Goal: Task Accomplishment & Management: Manage account settings

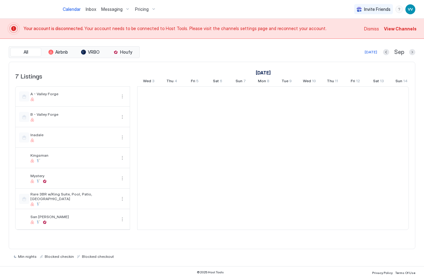
scroll to position [0, 345]
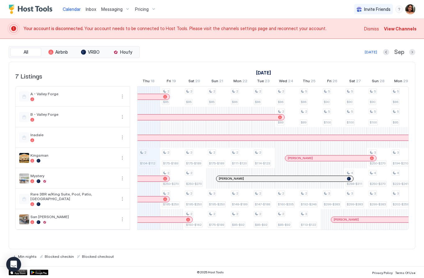
click at [402, 30] on span "View Channels" at bounding box center [400, 28] width 33 height 7
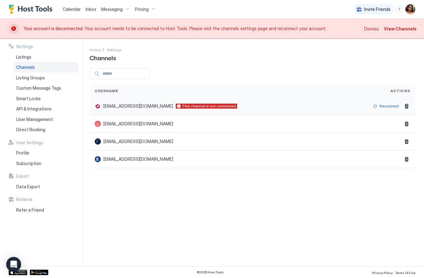
click at [391, 107] on div "Reconnect" at bounding box center [389, 106] width 19 height 6
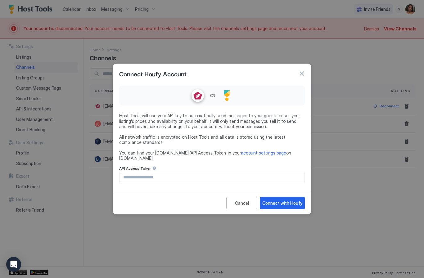
click at [303, 77] on button "button" at bounding box center [302, 74] width 6 height 6
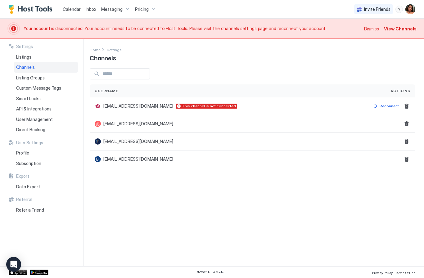
click at [116, 8] on span "Messaging" at bounding box center [111, 10] width 21 height 6
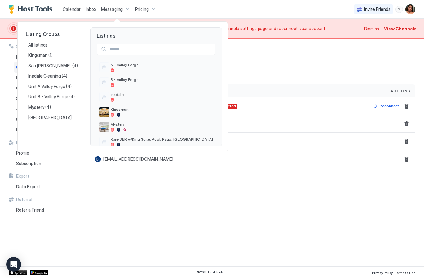
click at [91, 8] on div at bounding box center [212, 139] width 424 height 278
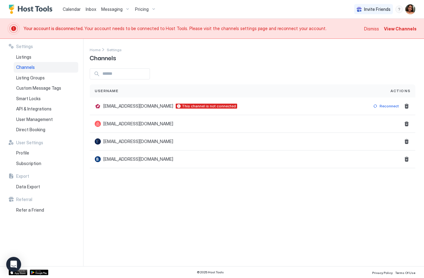
click at [92, 8] on span "Inbox" at bounding box center [91, 9] width 11 height 5
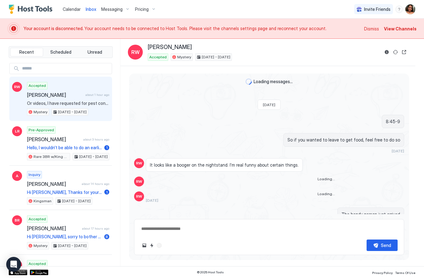
scroll to position [633, 0]
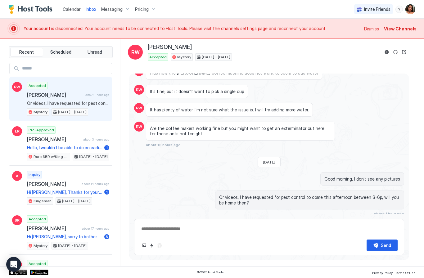
click at [377, 222] on div "Scheduled Messages" at bounding box center [376, 225] width 42 height 7
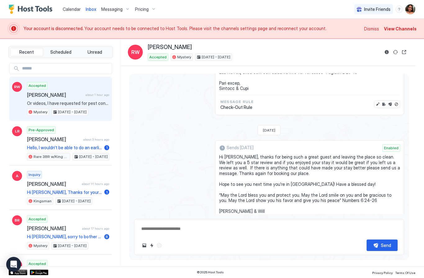
scroll to position [1487, 0]
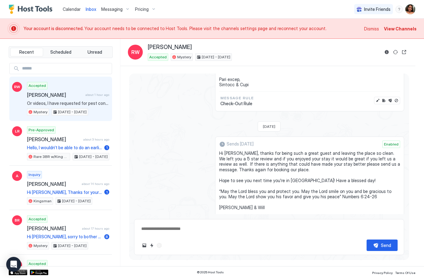
click at [391, 142] on span "Enabled" at bounding box center [391, 145] width 15 height 6
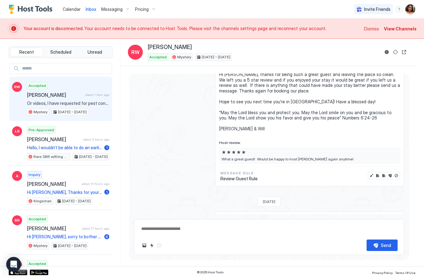
scroll to position [1564, 0]
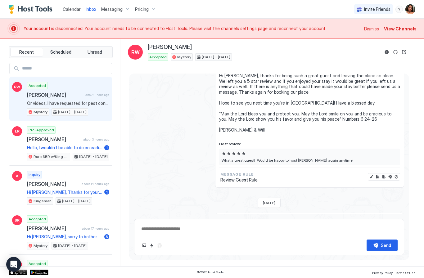
click at [370, 174] on button "Edit message" at bounding box center [372, 177] width 6 height 6
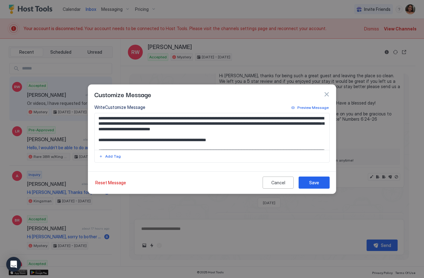
click at [280, 186] on div "Cancel" at bounding box center [279, 183] width 14 height 7
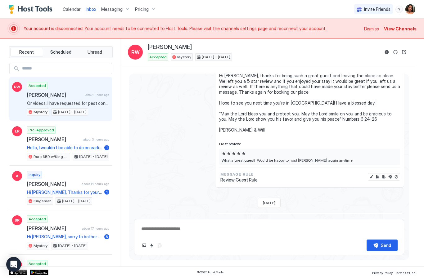
click at [396, 174] on button "Disable message & review" at bounding box center [397, 177] width 6 height 6
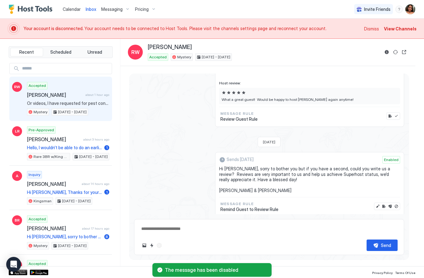
scroll to position [1625, 0]
click at [397, 204] on button "Disable message" at bounding box center [397, 207] width 6 height 6
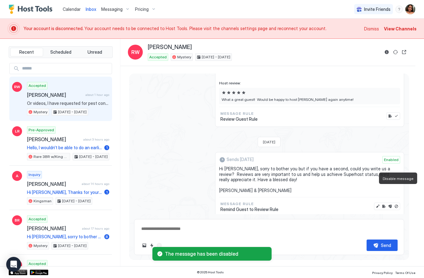
type textarea "*"
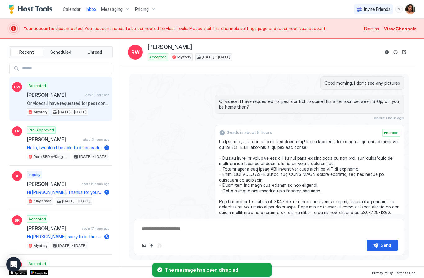
scroll to position [1310, 0]
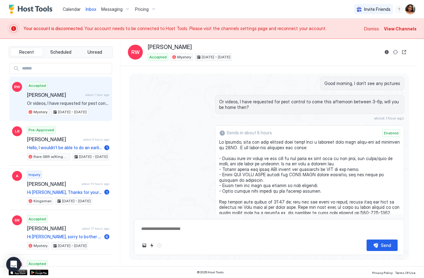
click at [22, 7] on img "Host Tools Logo" at bounding box center [32, 9] width 47 height 9
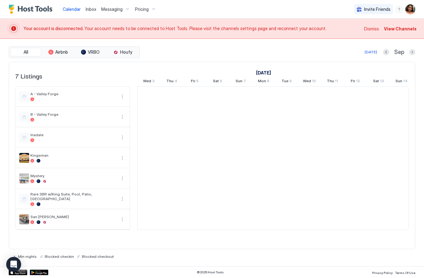
scroll to position [0, 345]
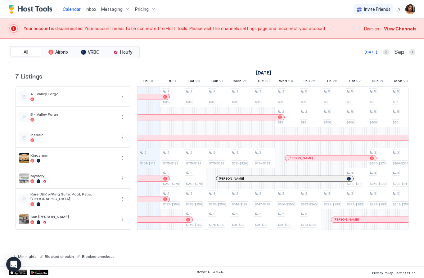
click at [146, 9] on span "Pricing" at bounding box center [142, 10] width 14 height 6
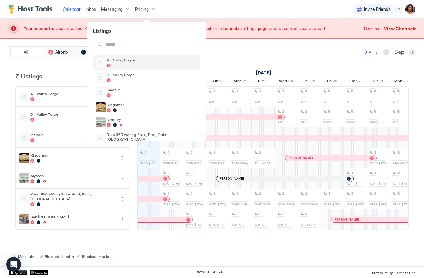
click at [126, 65] on div at bounding box center [152, 66] width 91 height 4
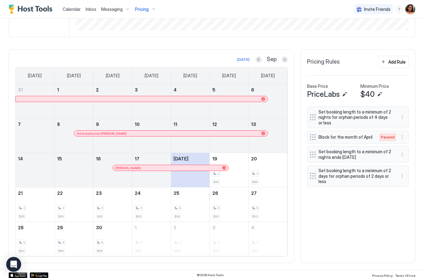
scroll to position [172, 0]
click at [398, 61] on div "Add Rule" at bounding box center [397, 61] width 17 height 7
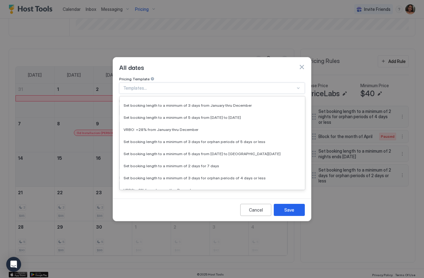
scroll to position [124, 0]
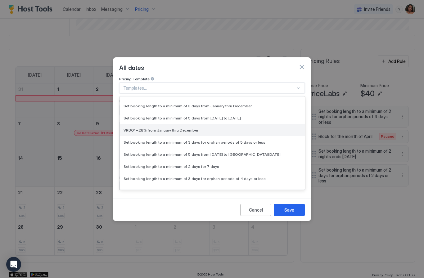
click at [279, 128] on div "VRBO: +28% from January thru December" at bounding box center [213, 130] width 178 height 5
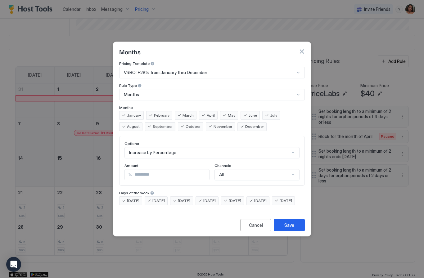
click at [187, 170] on input "**" at bounding box center [170, 175] width 77 height 11
click at [188, 170] on input "**" at bounding box center [170, 175] width 77 height 11
type input "*"
type input "**"
click at [287, 177] on div "Options Increase by Percentage Amount % ** Channels All" at bounding box center [212, 161] width 186 height 50
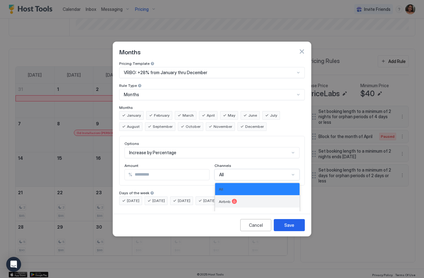
click at [270, 199] on div "Airbnb" at bounding box center [257, 201] width 77 height 5
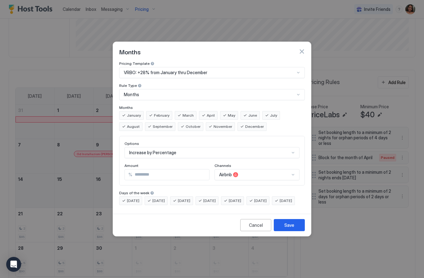
click at [211, 70] on div "VRBO: +28% from January thru December" at bounding box center [209, 73] width 171 height 6
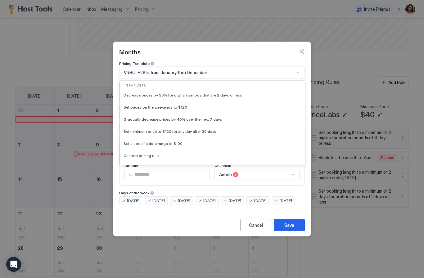
scroll to position [75, 0]
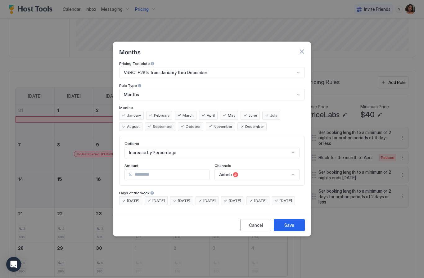
click at [271, 50] on div "Months" at bounding box center [212, 51] width 186 height 9
click at [133, 113] on span "January" at bounding box center [134, 116] width 14 height 6
click at [128, 113] on span "January" at bounding box center [134, 116] width 14 height 6
click at [126, 111] on div "January" at bounding box center [131, 115] width 25 height 9
click at [153, 124] on span "September" at bounding box center [163, 127] width 20 height 6
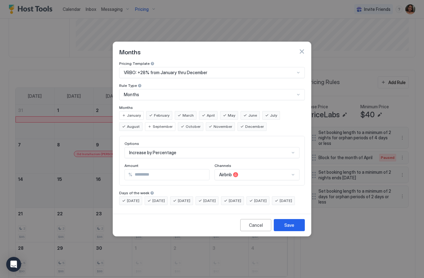
click at [158, 113] on span "February" at bounding box center [162, 116] width 16 height 6
click at [185, 113] on span "March" at bounding box center [188, 116] width 11 height 6
click at [207, 113] on span "April" at bounding box center [211, 116] width 8 height 6
click at [249, 113] on span "June" at bounding box center [253, 116] width 9 height 6
click at [140, 124] on span "August" at bounding box center [133, 127] width 13 height 6
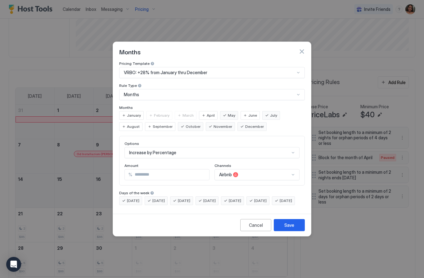
click at [140, 124] on span "August" at bounding box center [133, 127] width 13 height 6
click at [264, 111] on div "July" at bounding box center [272, 115] width 18 height 9
click at [245, 111] on div "June" at bounding box center [250, 115] width 19 height 9
click at [224, 111] on div "May" at bounding box center [229, 115] width 18 height 9
click at [206, 111] on div "April" at bounding box center [208, 115] width 19 height 9
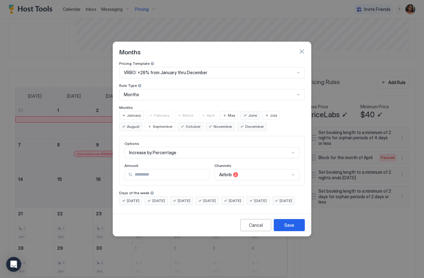
click at [228, 113] on span "May" at bounding box center [231, 116] width 7 height 6
click at [249, 113] on span "June" at bounding box center [253, 116] width 9 height 6
click at [226, 111] on div "May" at bounding box center [229, 115] width 18 height 9
click at [143, 122] on div "August" at bounding box center [130, 126] width 23 height 9
click at [295, 231] on button "Save" at bounding box center [289, 225] width 31 height 12
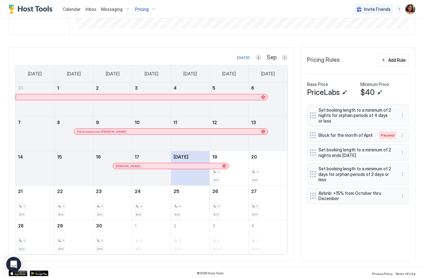
click at [285, 55] on button "Next month" at bounding box center [285, 58] width 6 height 6
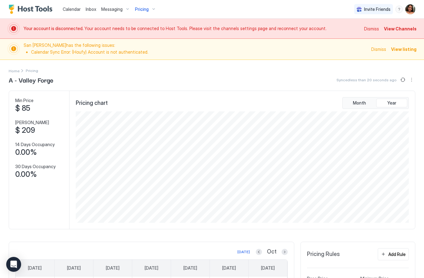
scroll to position [0, 0]
click at [404, 78] on button "Sync prices" at bounding box center [403, 79] width 7 height 7
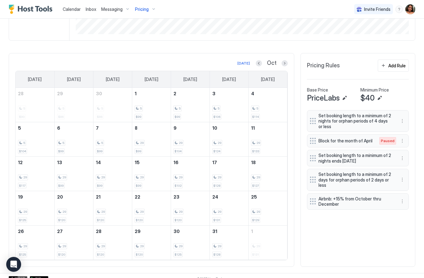
scroll to position [193, 0]
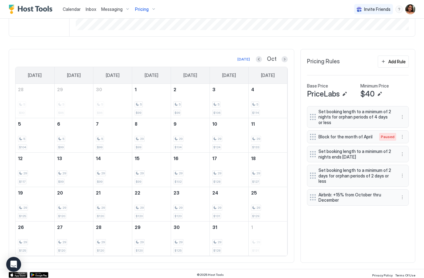
click at [405, 195] on button "More options" at bounding box center [402, 197] width 7 height 7
click at [415, 207] on div "Edit" at bounding box center [410, 205] width 23 height 10
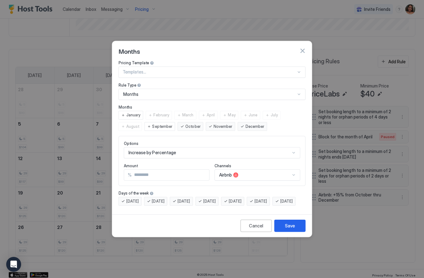
click at [417, 204] on div at bounding box center [212, 139] width 424 height 278
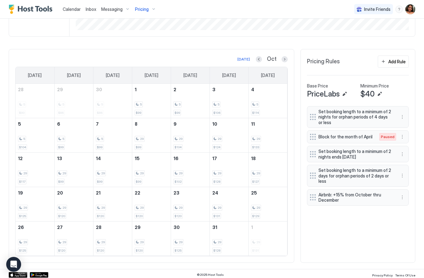
click at [406, 196] on button "More options" at bounding box center [402, 197] width 7 height 7
click at [413, 205] on span "Edit" at bounding box center [412, 204] width 7 height 5
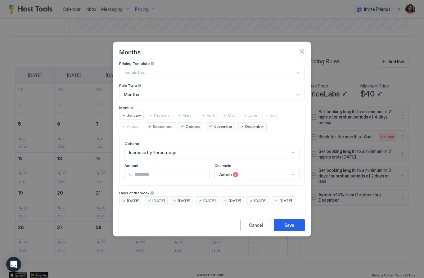
click at [130, 113] on span "January" at bounding box center [134, 116] width 14 height 6
click at [163, 113] on span "February" at bounding box center [162, 116] width 16 height 6
click at [185, 113] on span "March" at bounding box center [188, 116] width 11 height 6
click at [207, 113] on span "April" at bounding box center [211, 116] width 8 height 6
click at [226, 111] on div "May" at bounding box center [229, 115] width 18 height 9
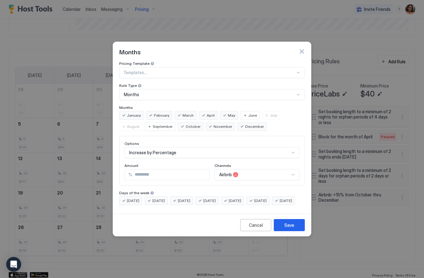
click at [246, 111] on div "June" at bounding box center [250, 115] width 19 height 9
click at [270, 113] on span "July" at bounding box center [273, 116] width 7 height 6
click at [140, 124] on span "August" at bounding box center [133, 127] width 13 height 6
click at [293, 229] on div "Save" at bounding box center [290, 225] width 10 height 7
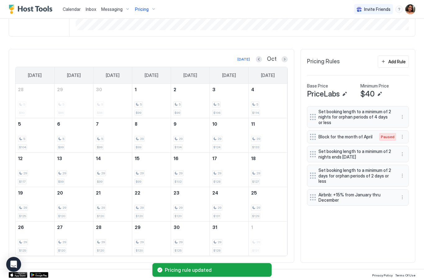
click at [403, 198] on button "More options" at bounding box center [402, 197] width 7 height 7
click at [411, 205] on span "Edit" at bounding box center [412, 204] width 7 height 5
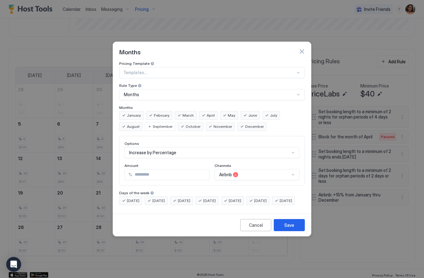
click at [295, 231] on button "Save" at bounding box center [289, 225] width 31 height 12
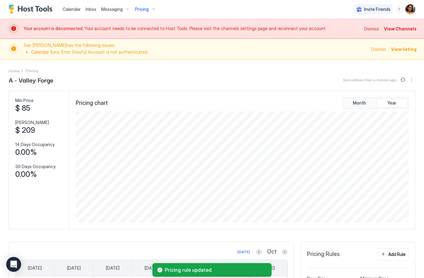
scroll to position [0, 0]
click at [142, 8] on span "Pricing" at bounding box center [142, 10] width 14 height 6
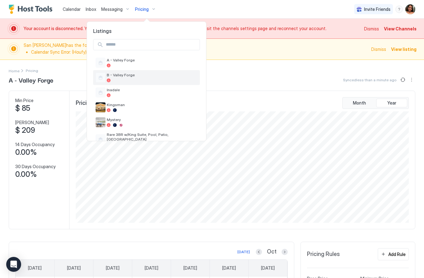
click at [148, 79] on div at bounding box center [152, 81] width 91 height 4
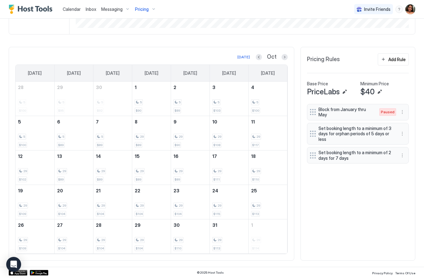
scroll to position [194, 0]
click at [398, 60] on div "Add Rule" at bounding box center [397, 60] width 17 height 7
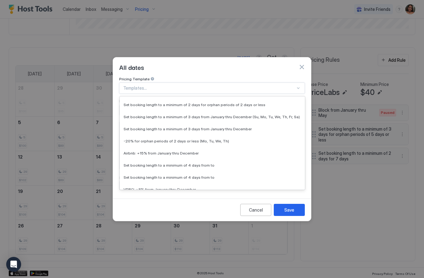
scroll to position [277, 0]
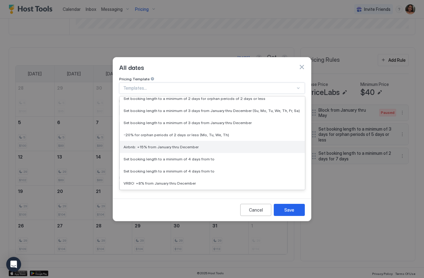
click at [201, 145] on div "Airbnb: +15% from January thru December" at bounding box center [213, 147] width 178 height 5
type input "**"
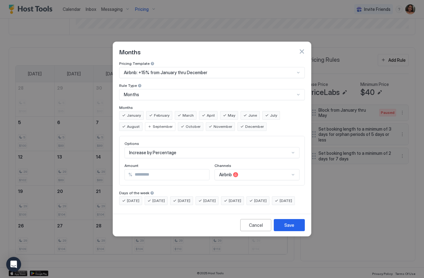
click at [295, 229] on button "Save" at bounding box center [289, 225] width 31 height 12
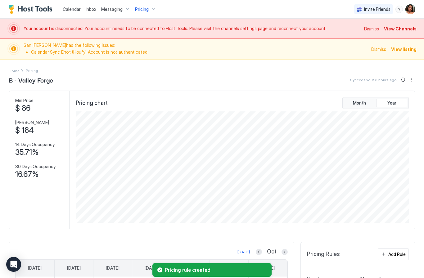
scroll to position [0, 0]
click at [402, 78] on button "Sync prices" at bounding box center [403, 79] width 7 height 7
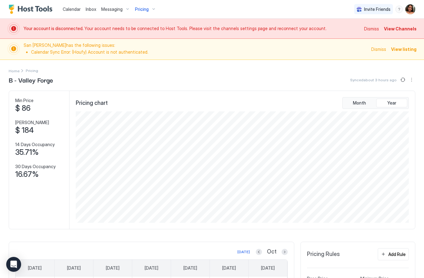
click at [148, 11] on div "Pricing" at bounding box center [146, 9] width 26 height 11
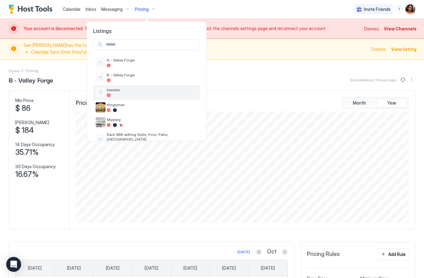
click at [137, 94] on div at bounding box center [152, 96] width 91 height 4
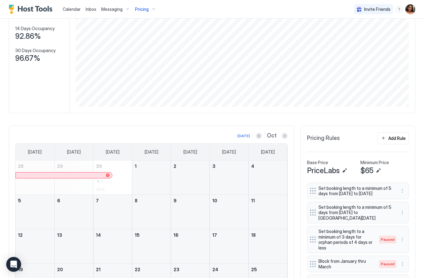
scroll to position [101, 0]
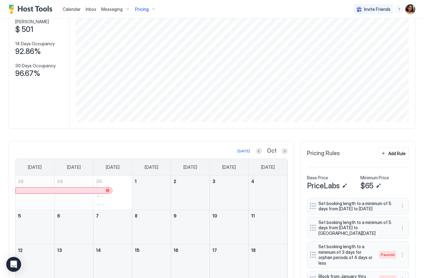
click at [396, 153] on div "Add Rule" at bounding box center [397, 153] width 17 height 7
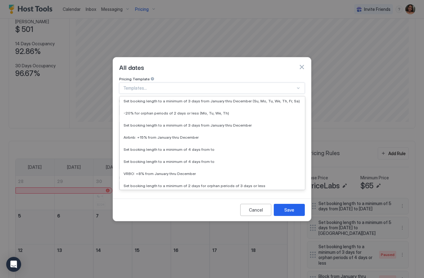
scroll to position [295, 0]
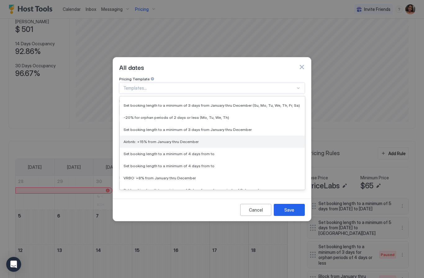
click at [204, 139] on div "Airbnb: +15% from January thru December" at bounding box center [212, 142] width 185 height 12
type input "**"
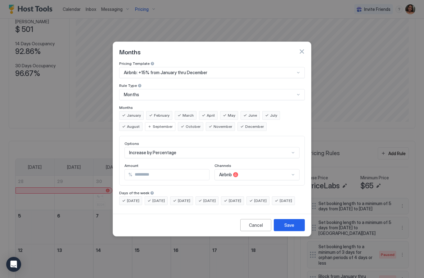
click at [287, 229] on div "Save" at bounding box center [290, 225] width 10 height 7
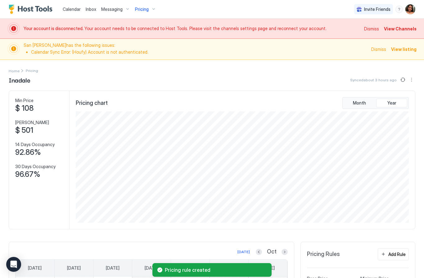
scroll to position [0, 0]
click at [402, 79] on button "Sync prices" at bounding box center [403, 79] width 7 height 7
click at [155, 7] on div "Pricing" at bounding box center [146, 9] width 26 height 11
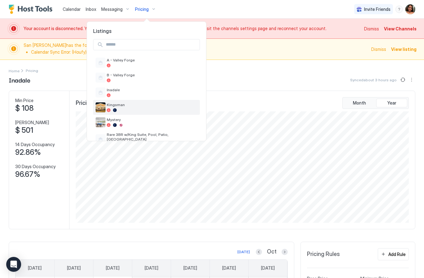
click at [159, 112] on div at bounding box center [152, 110] width 91 height 4
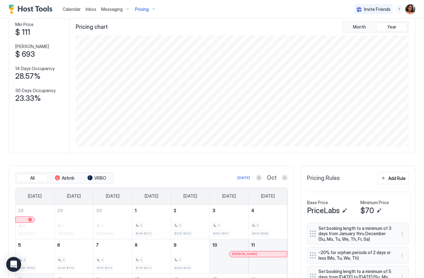
scroll to position [77, 0]
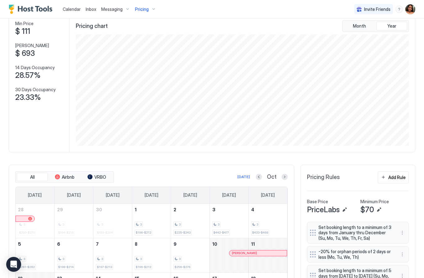
click at [259, 182] on div "All Airbnb VRBO [DATE] Oct [DATE] [DATE] [DATE] [DATE] [DATE] [DATE] [DATE] 28 …" at bounding box center [151, 273] width 273 height 205
click at [258, 175] on button "Previous month" at bounding box center [259, 177] width 6 height 6
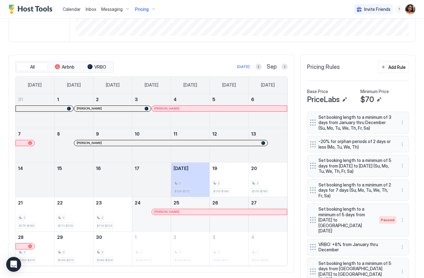
scroll to position [187, 0]
click at [404, 65] on div "Add Rule" at bounding box center [397, 67] width 17 height 7
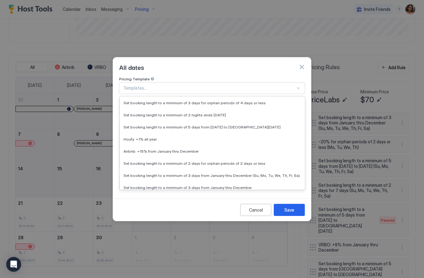
scroll to position [234, 0]
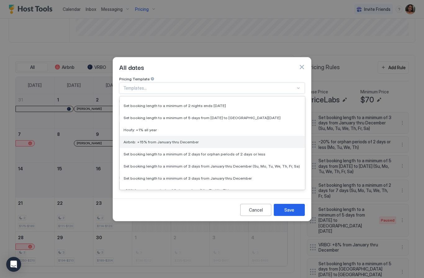
click at [194, 140] on div "Airbnb: +15% from January thru December" at bounding box center [212, 142] width 185 height 12
type input "**"
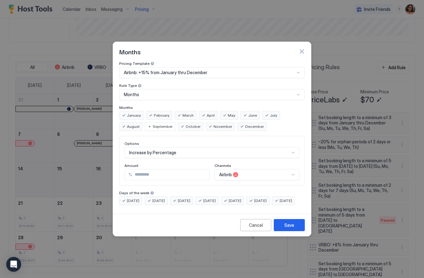
click at [287, 228] on div "Save" at bounding box center [290, 225] width 10 height 7
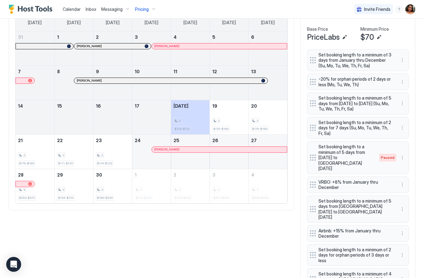
scroll to position [249, 0]
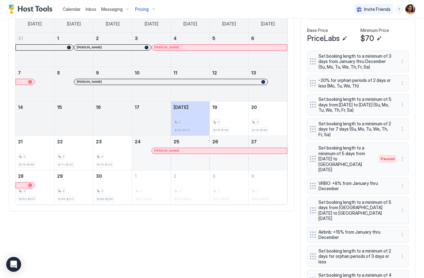
click at [400, 105] on button "More options" at bounding box center [402, 104] width 7 height 7
click at [414, 114] on span "Edit" at bounding box center [412, 114] width 7 height 5
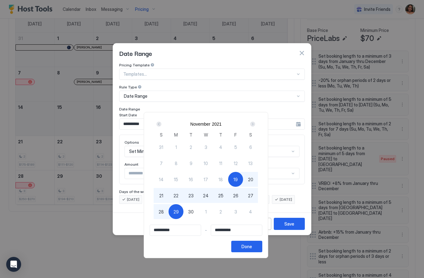
click at [197, 229] on input "**********" at bounding box center [175, 230] width 51 height 11
click at [197, 235] on input "**********" at bounding box center [175, 230] width 51 height 11
click at [255, 123] on div "Next" at bounding box center [252, 124] width 5 height 5
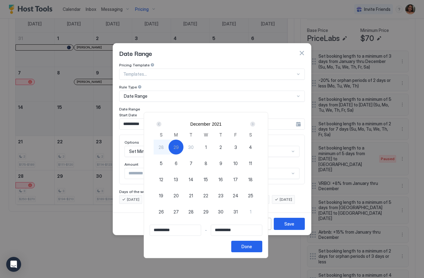
click at [256, 130] on div "[DATE]" at bounding box center [206, 124] width 104 height 12
click at [255, 130] on div "[DATE]" at bounding box center [206, 124] width 104 height 12
click at [255, 126] on button "Next" at bounding box center [252, 124] width 8 height 7
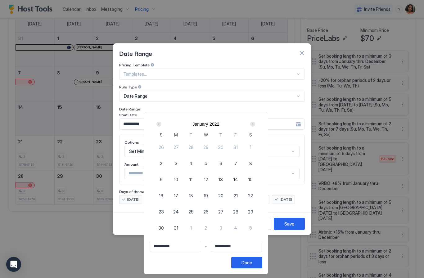
click at [305, 95] on div at bounding box center [212, 139] width 424 height 278
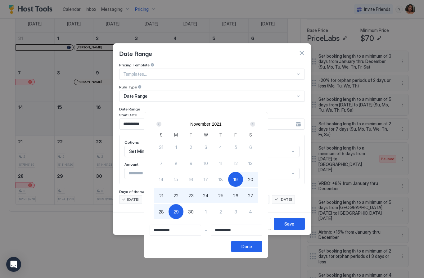
click at [168, 233] on input "**********" at bounding box center [175, 230] width 51 height 11
click at [193, 231] on input "**********" at bounding box center [175, 230] width 51 height 11
click at [290, 48] on div at bounding box center [212, 139] width 424 height 278
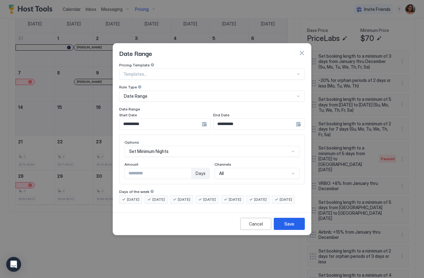
click at [306, 45] on div "Date Range" at bounding box center [212, 52] width 198 height 19
click at [304, 50] on button "button" at bounding box center [302, 53] width 6 height 6
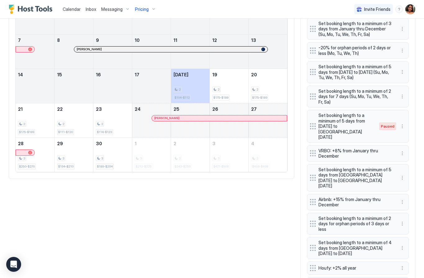
scroll to position [279, 0]
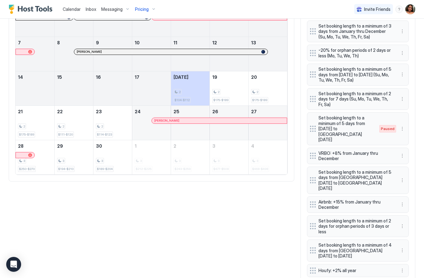
click at [399, 128] on button "More options" at bounding box center [402, 128] width 7 height 7
click at [412, 136] on span "Edit" at bounding box center [412, 137] width 7 height 5
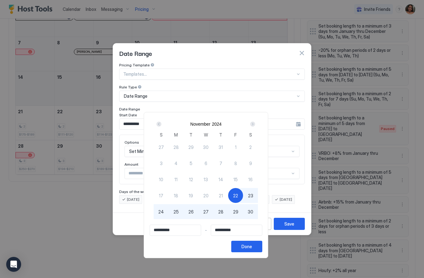
click at [257, 121] on div "Next" at bounding box center [252, 124] width 7 height 7
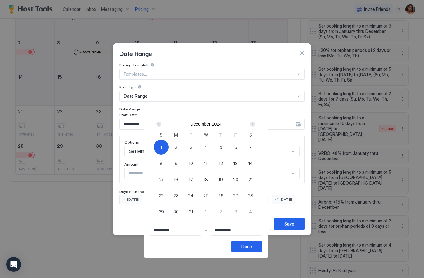
click at [257, 121] on div "Next" at bounding box center [252, 124] width 7 height 7
click at [255, 122] on div "Next" at bounding box center [252, 124] width 5 height 5
click at [257, 122] on div "Next" at bounding box center [252, 124] width 7 height 7
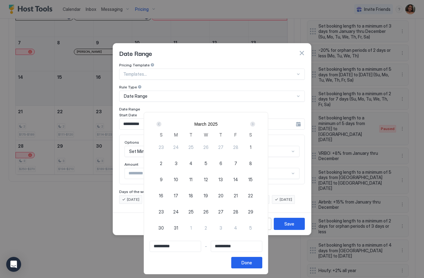
click at [257, 121] on div "Next" at bounding box center [252, 124] width 7 height 7
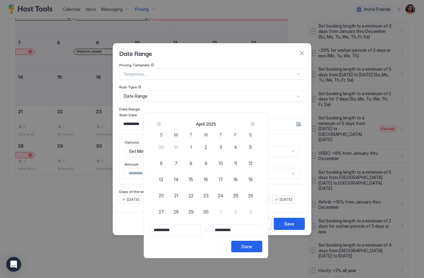
click at [257, 120] on div "[DATE]" at bounding box center [206, 124] width 104 height 11
click at [256, 124] on div "Next" at bounding box center [252, 124] width 7 height 7
click at [255, 125] on button "Next" at bounding box center [252, 124] width 8 height 7
click at [254, 124] on button "Next" at bounding box center [252, 124] width 8 height 7
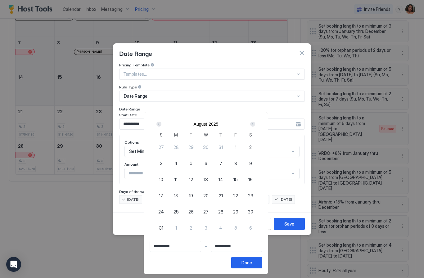
click at [256, 125] on div "Next" at bounding box center [252, 124] width 7 height 7
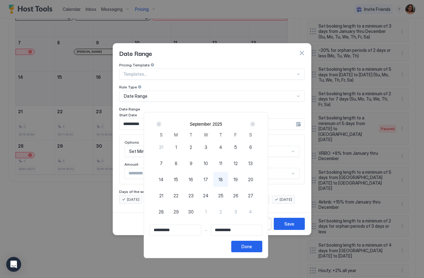
click at [255, 125] on div "Next" at bounding box center [252, 124] width 7 height 7
click at [255, 124] on div "Next" at bounding box center [252, 124] width 5 height 5
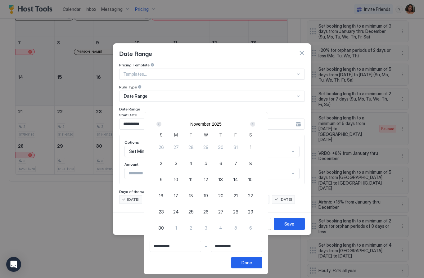
click at [164, 212] on span "23" at bounding box center [161, 212] width 5 height 7
type input "**********"
click at [258, 216] on div "29" at bounding box center [250, 211] width 15 height 15
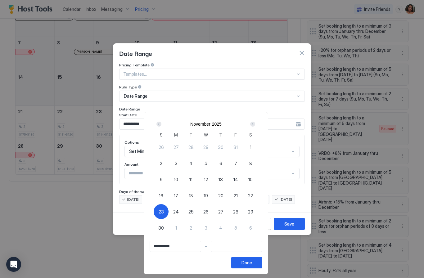
type input "**********"
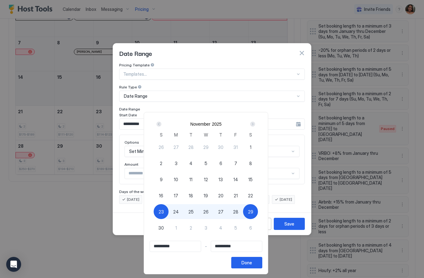
click at [259, 259] on button "Done" at bounding box center [246, 262] width 31 height 11
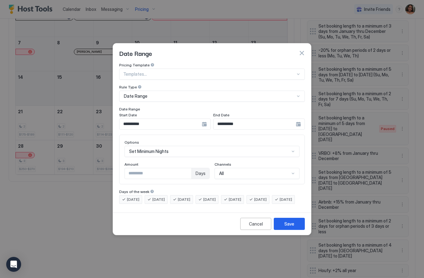
click at [288, 227] on div "Save" at bounding box center [290, 224] width 10 height 7
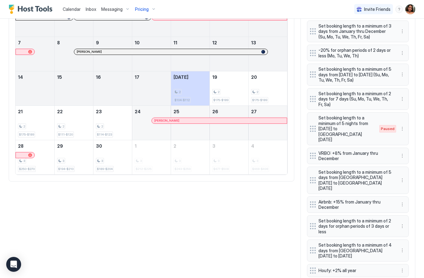
click at [403, 177] on button "More options" at bounding box center [402, 180] width 7 height 7
click at [416, 182] on div "Edit" at bounding box center [410, 183] width 23 height 10
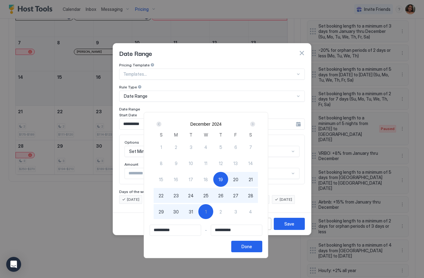
click at [257, 127] on div "Next" at bounding box center [252, 124] width 7 height 7
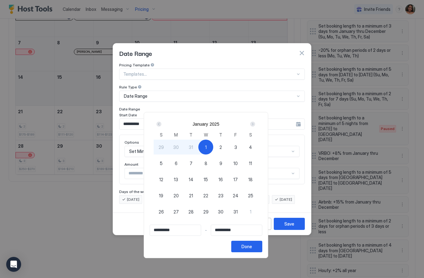
click at [257, 127] on div "Next" at bounding box center [252, 124] width 7 height 7
click at [255, 125] on div "Next" at bounding box center [252, 124] width 5 height 5
click at [255, 124] on div "Next" at bounding box center [252, 124] width 5 height 5
click at [255, 123] on div "Next" at bounding box center [252, 124] width 5 height 5
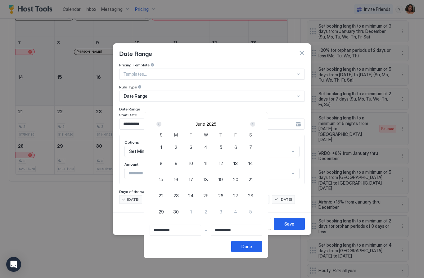
click at [256, 126] on div "Next" at bounding box center [252, 124] width 7 height 7
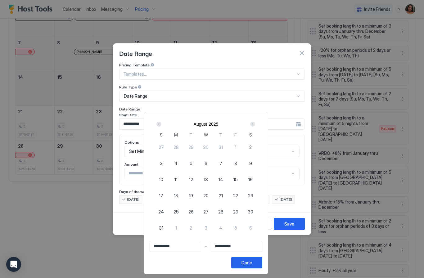
click at [254, 128] on button "Next" at bounding box center [252, 124] width 8 height 7
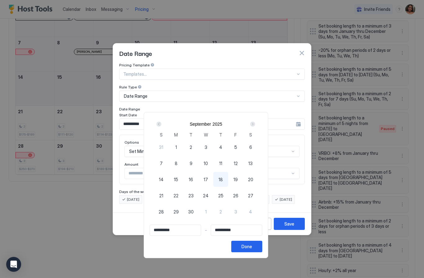
click at [255, 128] on div "[DATE]" at bounding box center [206, 124] width 104 height 11
click at [255, 126] on div "Next" at bounding box center [252, 124] width 5 height 5
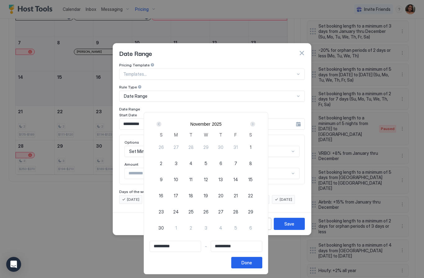
click at [255, 126] on div "Next" at bounding box center [252, 124] width 5 height 5
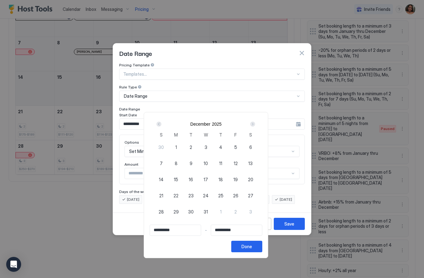
click at [169, 198] on div "21" at bounding box center [161, 195] width 15 height 15
type input "**********"
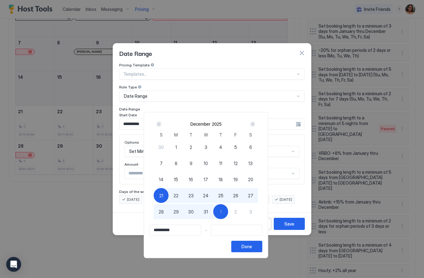
click at [228, 213] on div "1" at bounding box center [220, 211] width 15 height 15
type input "**********"
click at [252, 246] on div "Done" at bounding box center [247, 247] width 11 height 7
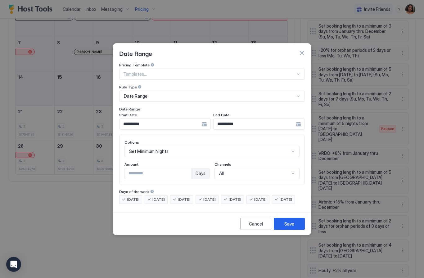
click at [289, 227] on div "Save" at bounding box center [290, 224] width 10 height 7
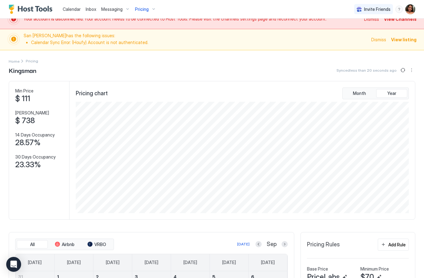
scroll to position [7, 0]
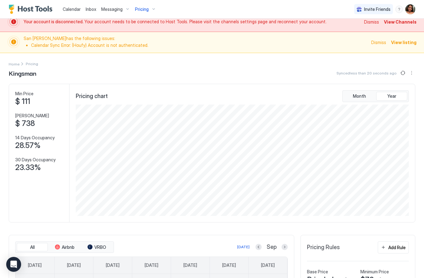
click at [404, 71] on button "Sync prices" at bounding box center [403, 72] width 7 height 7
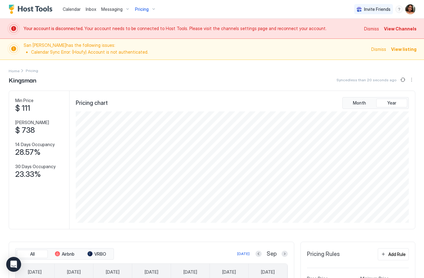
scroll to position [0, 0]
click at [143, 3] on button "Pricing" at bounding box center [146, 9] width 26 height 18
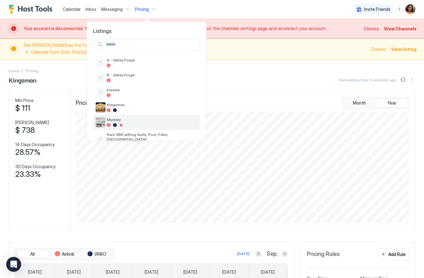
click at [130, 123] on div "Mystery" at bounding box center [152, 122] width 91 height 10
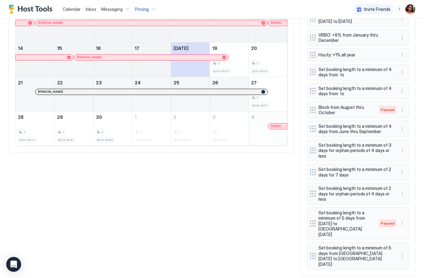
scroll to position [307, 0]
click at [400, 253] on button "More options" at bounding box center [402, 256] width 7 height 7
click at [408, 249] on div "Edit" at bounding box center [410, 253] width 23 height 10
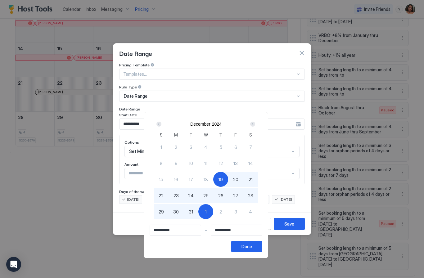
click at [254, 126] on button "Next" at bounding box center [252, 124] width 8 height 7
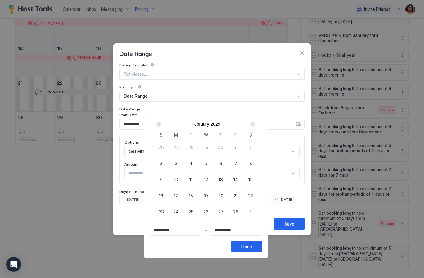
click at [255, 124] on div "Next" at bounding box center [252, 124] width 5 height 5
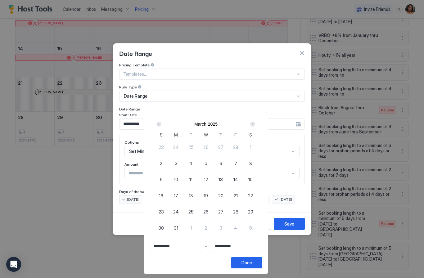
click at [255, 124] on div "Next" at bounding box center [252, 124] width 5 height 5
click at [255, 125] on div "Next" at bounding box center [252, 124] width 5 height 5
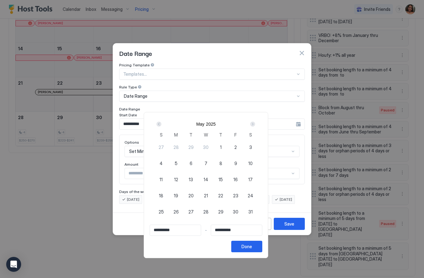
click at [255, 125] on div "Next" at bounding box center [252, 124] width 5 height 5
click at [255, 126] on div "Next" at bounding box center [252, 124] width 5 height 5
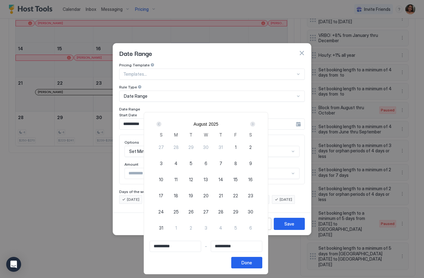
click at [257, 121] on div "Next" at bounding box center [252, 124] width 7 height 7
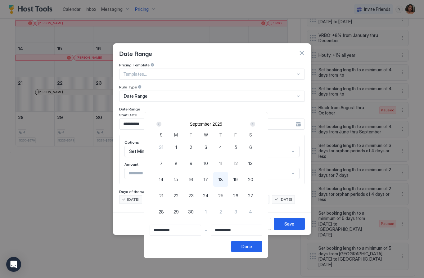
click at [255, 125] on div "Next" at bounding box center [252, 124] width 5 height 5
click at [257, 126] on div "Next" at bounding box center [252, 124] width 7 height 7
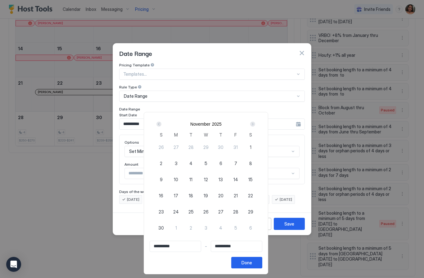
click at [257, 124] on div "Next" at bounding box center [252, 124] width 7 height 7
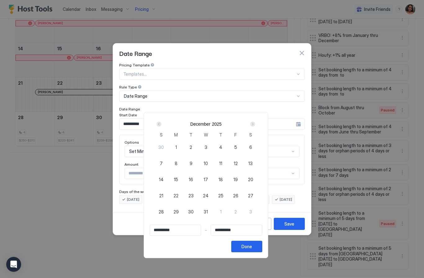
click at [165, 195] on div "21" at bounding box center [161, 195] width 15 height 15
type input "**********"
click at [222, 212] on span "1" at bounding box center [221, 212] width 2 height 7
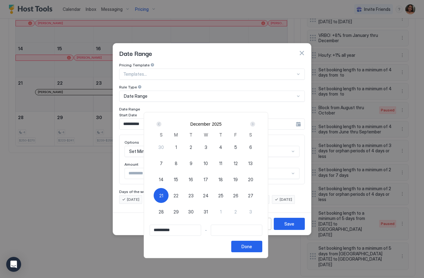
type input "**********"
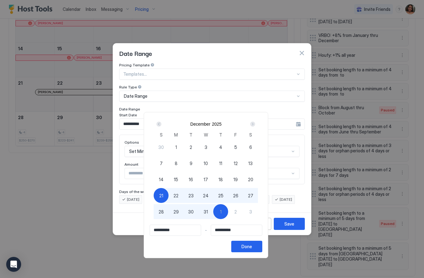
click at [252, 249] on div "Done" at bounding box center [247, 247] width 11 height 7
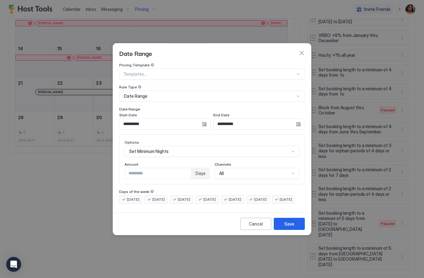
click at [290, 230] on button "Save" at bounding box center [289, 224] width 31 height 12
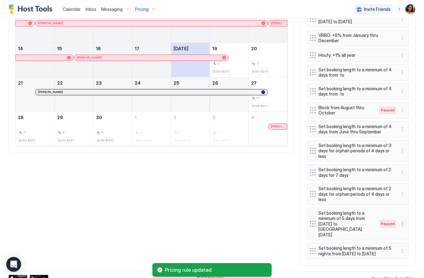
click at [401, 220] on button "More options" at bounding box center [402, 223] width 7 height 7
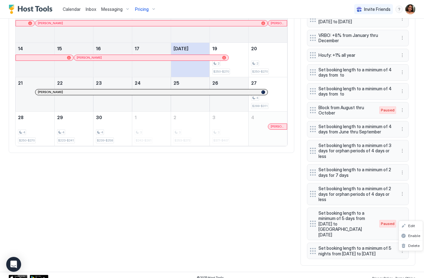
click at [414, 227] on span "Edit" at bounding box center [412, 226] width 7 height 5
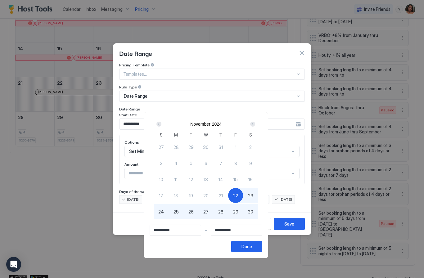
click at [257, 123] on div "Next" at bounding box center [252, 124] width 7 height 7
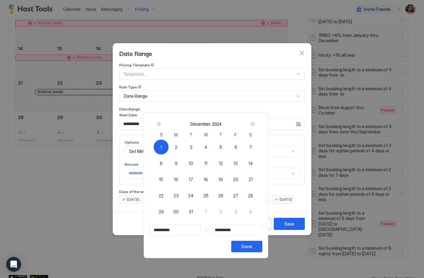
click at [256, 122] on div "Next" at bounding box center [252, 124] width 7 height 7
click at [257, 127] on div "Next" at bounding box center [252, 124] width 7 height 7
click at [257, 126] on div "Next" at bounding box center [252, 124] width 7 height 7
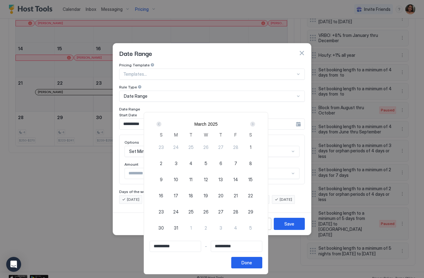
click at [255, 123] on div "Next" at bounding box center [252, 124] width 5 height 5
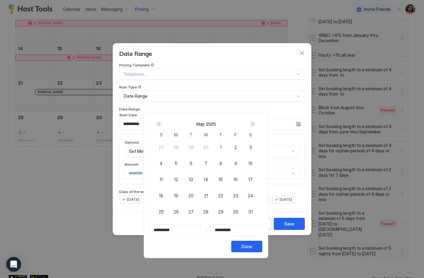
click at [257, 121] on div "Next" at bounding box center [252, 124] width 7 height 7
click at [255, 123] on button "Next" at bounding box center [252, 124] width 8 height 7
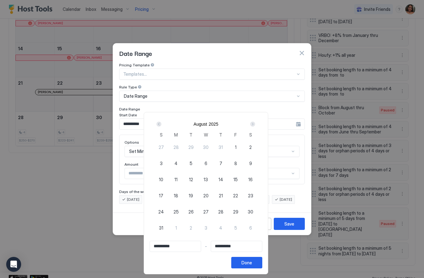
click at [254, 122] on div "[DATE]" at bounding box center [206, 124] width 104 height 11
click at [256, 124] on div "Next" at bounding box center [252, 124] width 7 height 7
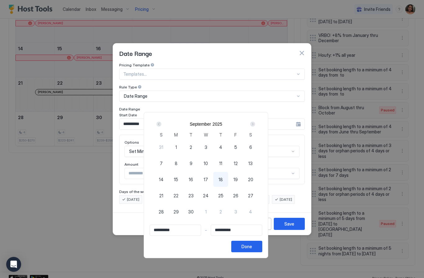
click at [255, 124] on div "Next" at bounding box center [252, 124] width 7 height 7
click at [255, 125] on div "Next" at bounding box center [252, 124] width 5 height 5
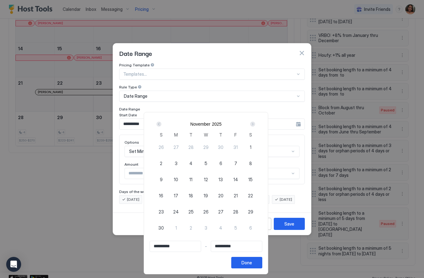
click at [169, 213] on div "23" at bounding box center [161, 211] width 15 height 15
type input "**********"
click at [254, 210] on span "29" at bounding box center [250, 212] width 5 height 7
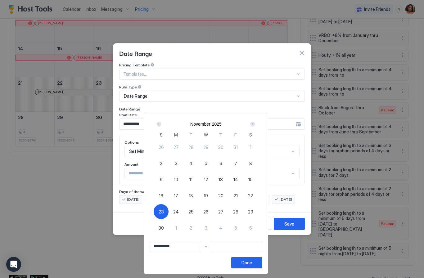
type input "**********"
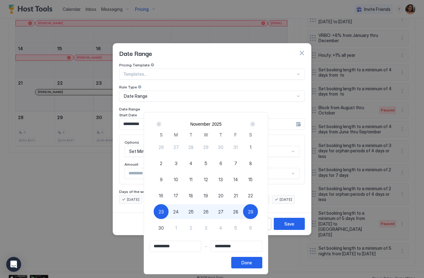
click at [246, 266] on button "Done" at bounding box center [246, 262] width 31 height 11
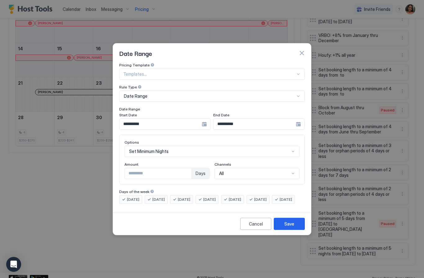
click at [294, 227] on div "Save" at bounding box center [290, 224] width 10 height 7
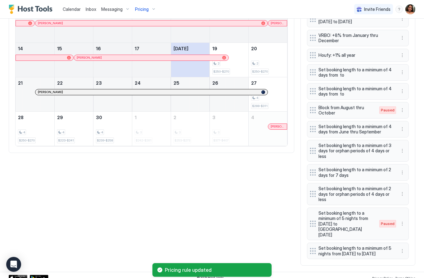
click at [400, 220] on button "More options" at bounding box center [402, 223] width 7 height 7
click at [417, 235] on span "Enable" at bounding box center [415, 236] width 12 height 5
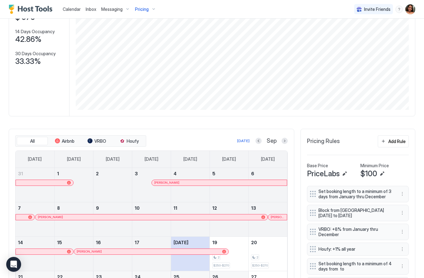
scroll to position [113, 0]
click at [398, 135] on button "Add Rule" at bounding box center [393, 141] width 31 height 12
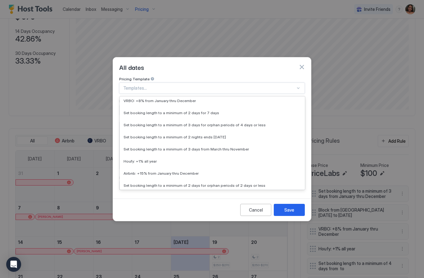
scroll to position [194, 0]
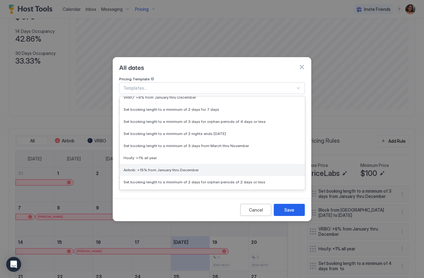
click at [207, 168] on div "Airbnb: +15% from January thru December" at bounding box center [213, 170] width 178 height 5
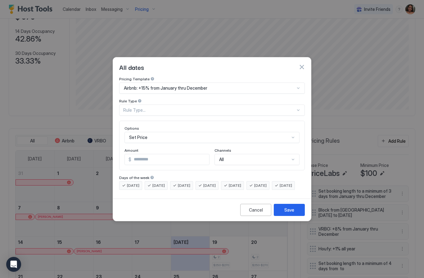
type input "**"
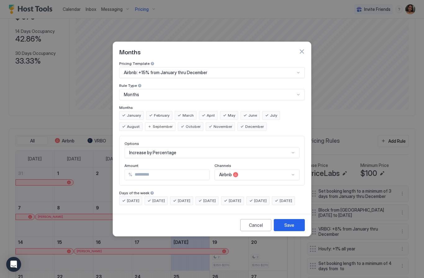
click at [295, 231] on button "Save" at bounding box center [289, 225] width 31 height 12
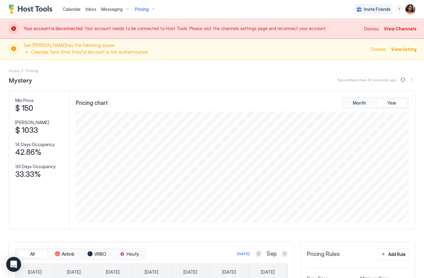
scroll to position [0, 0]
click at [114, 11] on span "Messaging" at bounding box center [111, 10] width 21 height 6
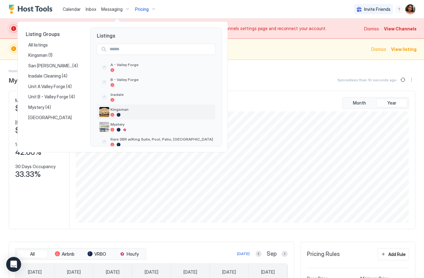
click at [141, 112] on div "Kingsman" at bounding box center [162, 112] width 103 height 10
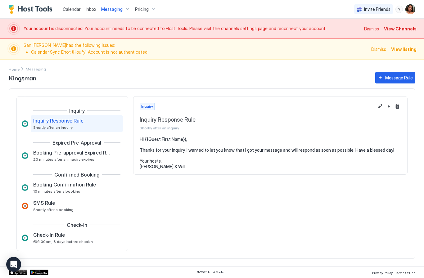
click at [150, 6] on div "Pricing" at bounding box center [146, 9] width 26 height 11
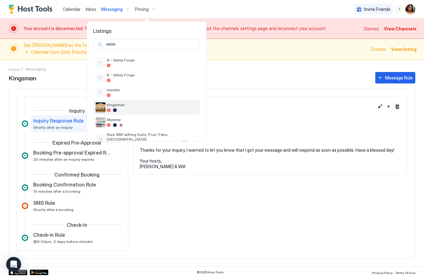
click at [143, 112] on div at bounding box center [152, 110] width 91 height 4
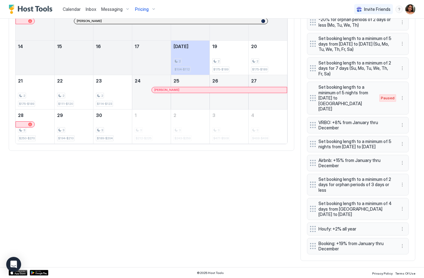
scroll to position [331, 0]
click at [400, 101] on button "More options" at bounding box center [402, 97] width 7 height 7
click at [411, 117] on span "Enable" at bounding box center [415, 116] width 12 height 5
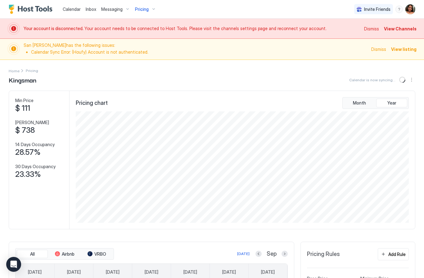
scroll to position [0, 0]
click at [149, 11] on div "Pricing" at bounding box center [146, 9] width 26 height 11
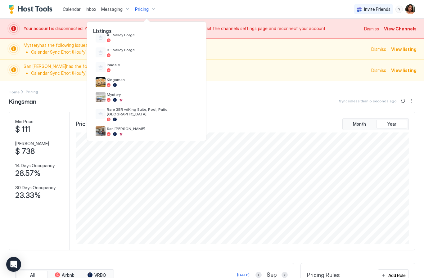
scroll to position [25, 0]
click at [159, 112] on span "Rare 3BR w/King Suite, Pool, Patio, [GEOGRAPHIC_DATA]" at bounding box center [152, 111] width 91 height 9
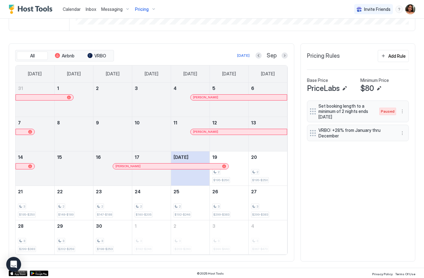
scroll to position [219, 0]
click at [399, 113] on button "More options" at bounding box center [402, 111] width 7 height 7
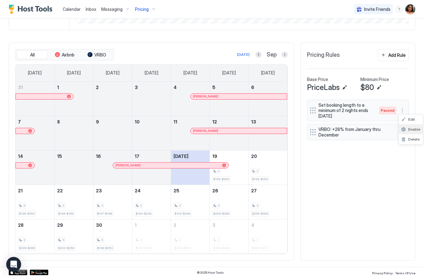
scroll to position [199, 0]
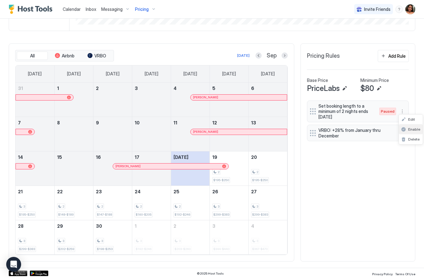
click at [418, 127] on span "Enable" at bounding box center [415, 129] width 12 height 5
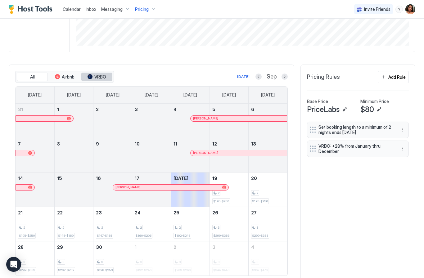
click at [102, 77] on span "VRBO" at bounding box center [100, 77] width 12 height 6
click at [96, 80] on button "VRBO" at bounding box center [96, 77] width 31 height 9
click at [105, 73] on button "VRBO" at bounding box center [96, 77] width 31 height 9
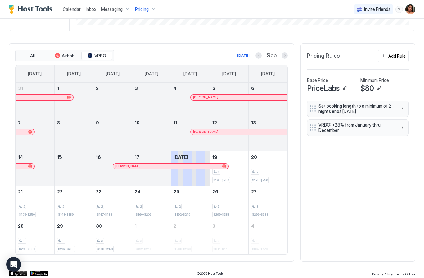
click at [71, 73] on span "[DATE]" at bounding box center [74, 74] width 14 height 6
click at [74, 54] on span "Airbnb" at bounding box center [68, 56] width 13 height 6
click at [64, 53] on span "Airbnb" at bounding box center [68, 56] width 13 height 6
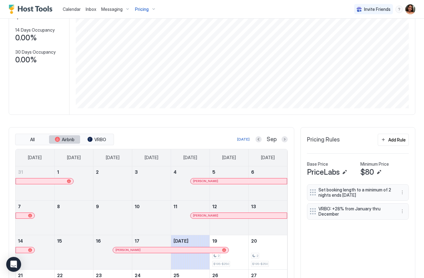
scroll to position [136, 0]
click at [365, 241] on div "Set booking length to a minimum of 2 nights ends [DATE] VRBO: +28% from January…" at bounding box center [358, 262] width 102 height 155
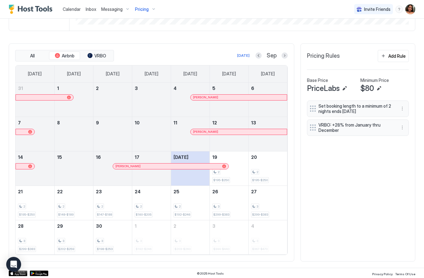
scroll to position [219, 0]
click at [391, 56] on div "Add Rule" at bounding box center [397, 56] width 17 height 7
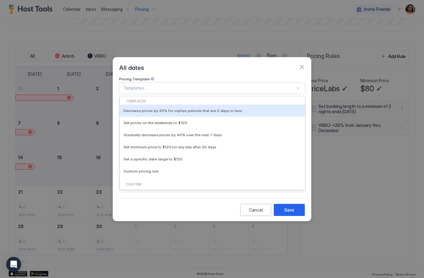
click at [255, 77] on div "Pricing Template" at bounding box center [212, 80] width 186 height 6
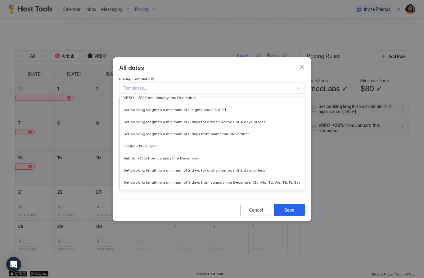
scroll to position [209, 0]
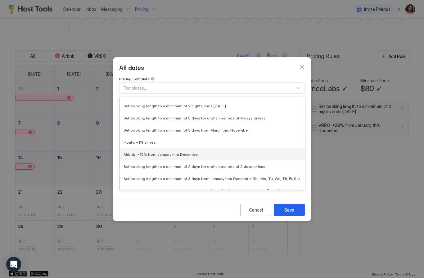
click at [205, 152] on div "Airbnb: +15% from January thru December" at bounding box center [213, 154] width 178 height 5
type input "**"
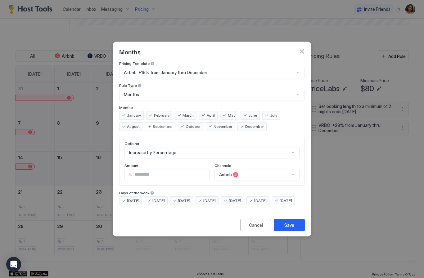
click at [286, 228] on div "Save" at bounding box center [290, 225] width 10 height 7
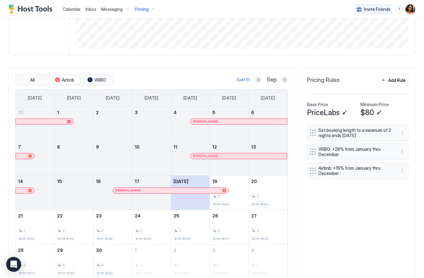
scroll to position [195, 0]
click at [395, 80] on div "Add Rule" at bounding box center [397, 80] width 17 height 7
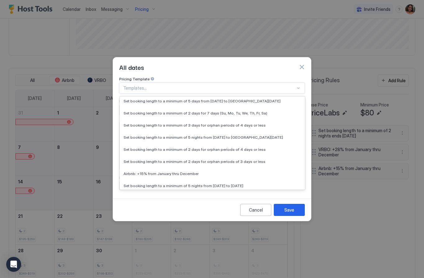
scroll to position [531, 0]
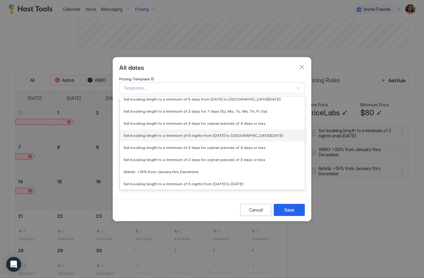
click at [268, 133] on span "Set booking length to a minimum of 5 nights from [DATE] to [GEOGRAPHIC_DATA][DA…" at bounding box center [204, 135] width 160 height 5
type input "*"
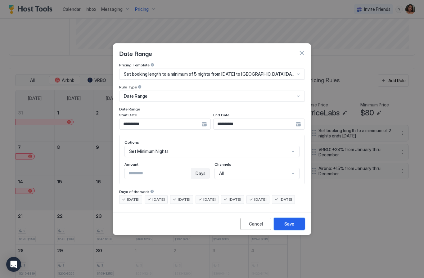
click at [290, 227] on div "Save" at bounding box center [290, 224] width 10 height 7
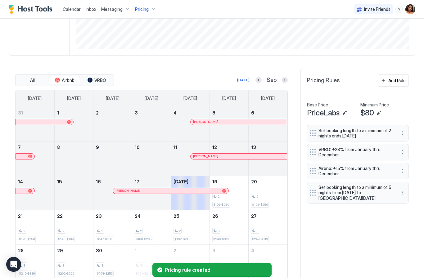
click at [397, 80] on div "Add Rule" at bounding box center [397, 80] width 17 height 7
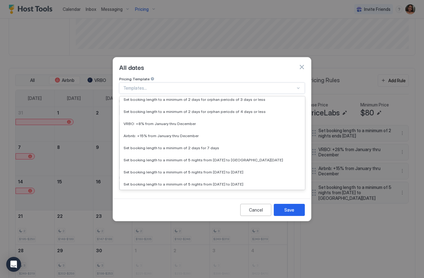
scroll to position [604, 0]
click at [244, 169] on span "Set booking length to a minimum of 5 nights from [DATE] to [DATE]" at bounding box center [184, 171] width 120 height 5
type input "*"
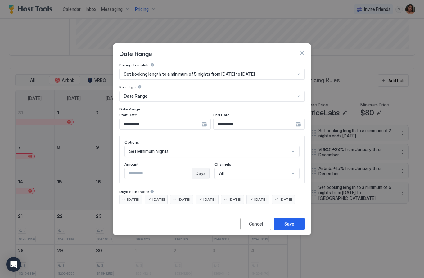
click at [295, 230] on button "Save" at bounding box center [289, 224] width 31 height 12
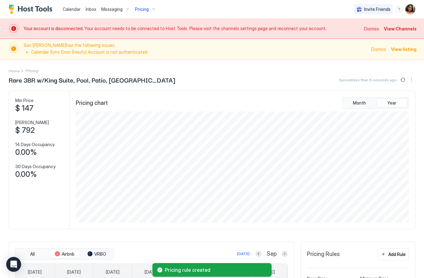
scroll to position [0, 0]
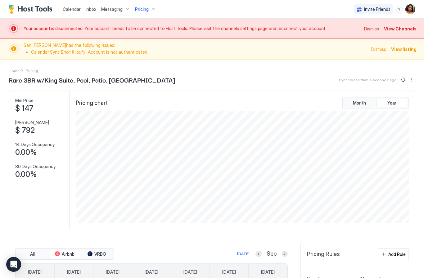
click at [403, 79] on button "Sync prices" at bounding box center [403, 79] width 7 height 7
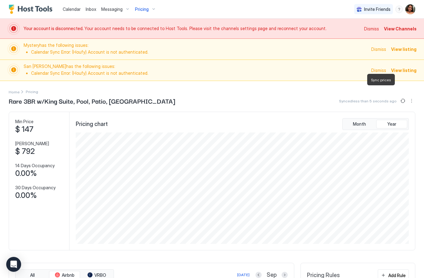
click at [142, 9] on span "Pricing" at bounding box center [142, 10] width 14 height 6
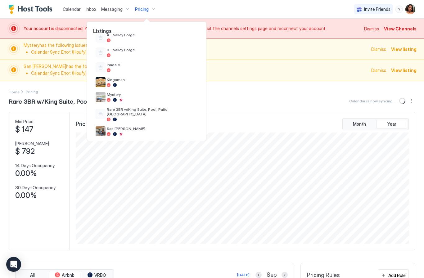
scroll to position [25, 0]
click at [138, 127] on span "San [PERSON_NAME]" at bounding box center [152, 129] width 91 height 5
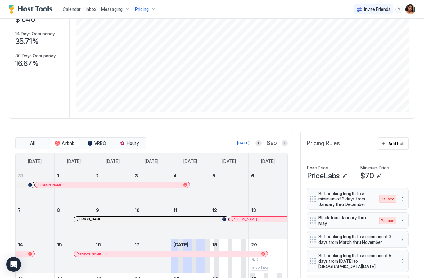
scroll to position [111, 0]
click at [398, 144] on div "Add Rule" at bounding box center [397, 144] width 17 height 7
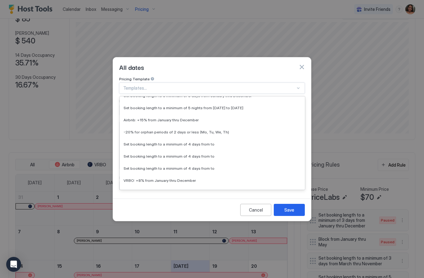
scroll to position [341, 0]
click at [213, 117] on div "Airbnb: +15% from January thru December" at bounding box center [213, 119] width 178 height 5
type input "**"
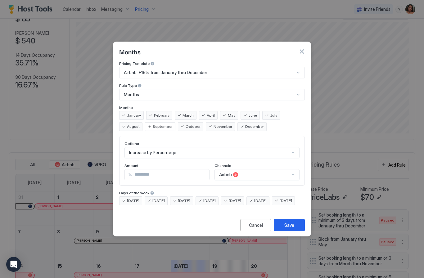
click at [285, 229] on div "Save" at bounding box center [290, 225] width 10 height 7
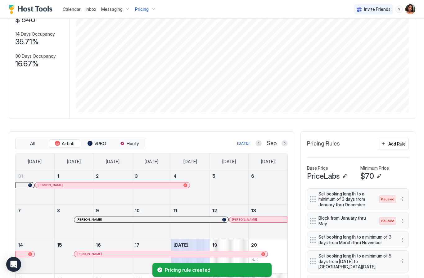
click at [400, 144] on div "Add Rule" at bounding box center [397, 144] width 17 height 7
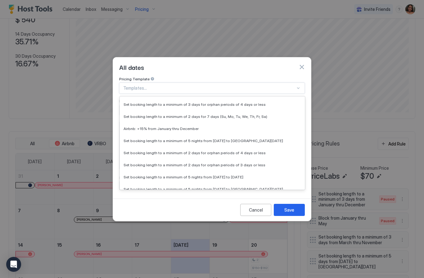
scroll to position [563, 0]
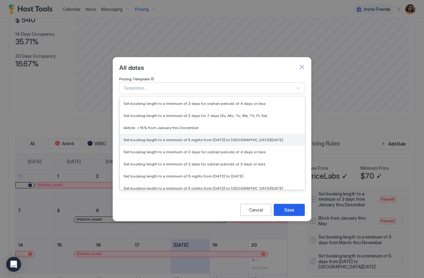
click at [277, 138] on div "Set booking length to a minimum of 5 nights from [DATE] to [GEOGRAPHIC_DATA][DA…" at bounding box center [213, 140] width 178 height 5
type input "*"
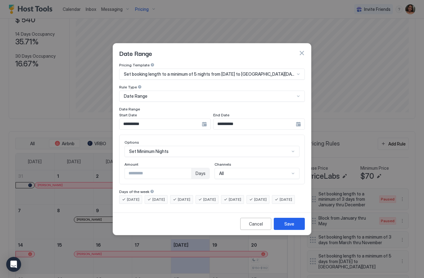
click at [283, 230] on button "Save" at bounding box center [289, 224] width 31 height 12
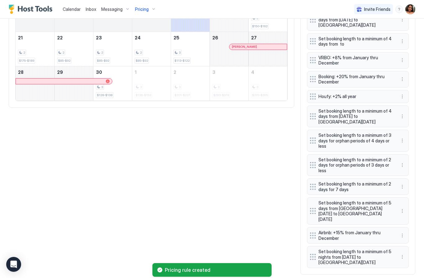
scroll to position [352, 0]
click at [401, 208] on button "More options" at bounding box center [402, 211] width 7 height 7
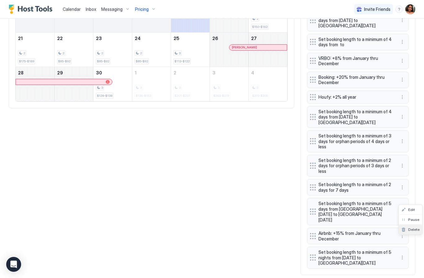
click at [411, 230] on span "Delete" at bounding box center [414, 229] width 11 height 5
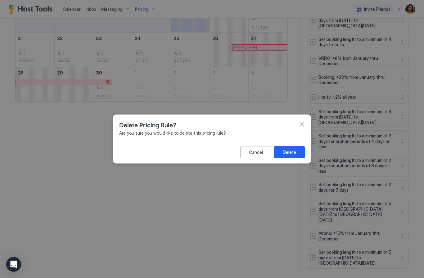
click at [294, 155] on div "Delete" at bounding box center [289, 152] width 13 height 7
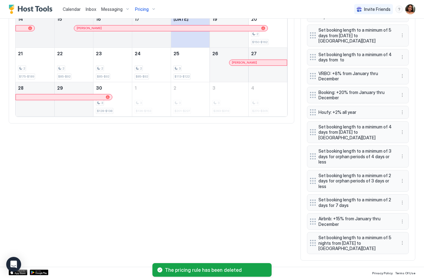
scroll to position [328, 0]
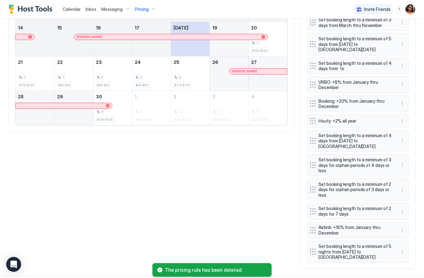
click at [404, 137] on button "More options" at bounding box center [402, 140] width 7 height 7
click at [412, 163] on span "Delete" at bounding box center [414, 163] width 11 height 5
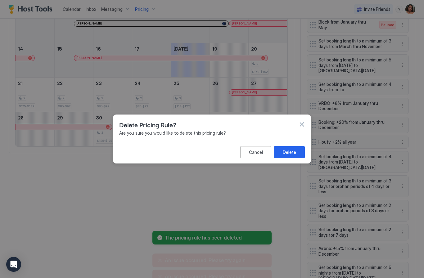
click at [295, 154] on div "Delete" at bounding box center [289, 152] width 13 height 7
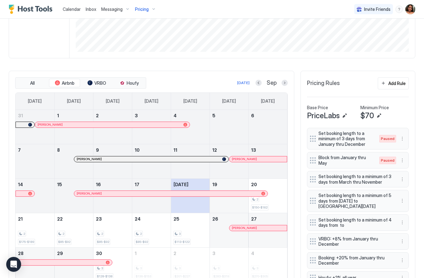
scroll to position [187, 0]
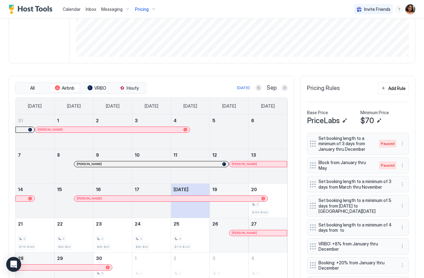
click at [400, 84] on button "Add Rule" at bounding box center [393, 88] width 31 height 12
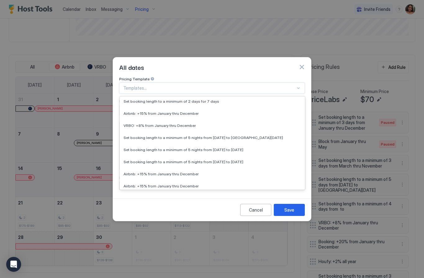
scroll to position [641, 0]
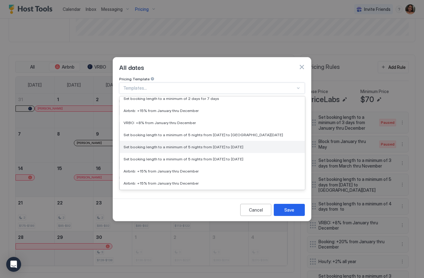
click at [258, 144] on div "Set booking length to a minimum of 5 nights from [DATE] to [DATE]" at bounding box center [212, 147] width 185 height 12
type input "*"
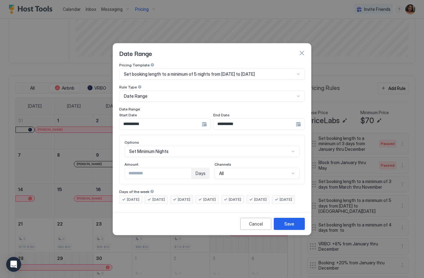
click at [287, 227] on div "Save" at bounding box center [290, 224] width 10 height 7
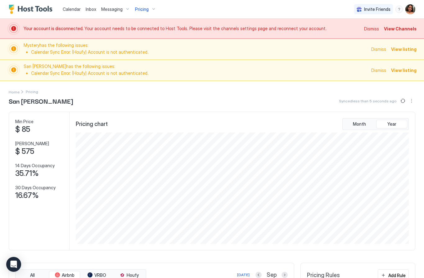
scroll to position [0, 0]
click at [143, 15] on button "Pricing" at bounding box center [146, 9] width 26 height 18
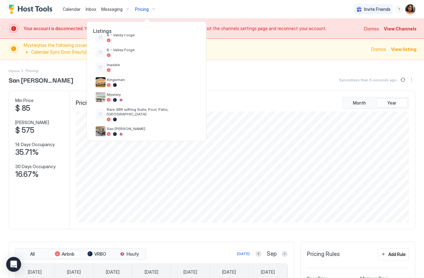
scroll to position [25, 0]
click at [163, 118] on div at bounding box center [152, 120] width 91 height 4
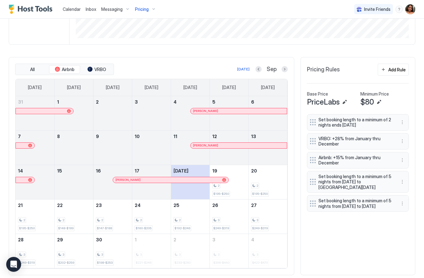
scroll to position [204, 0]
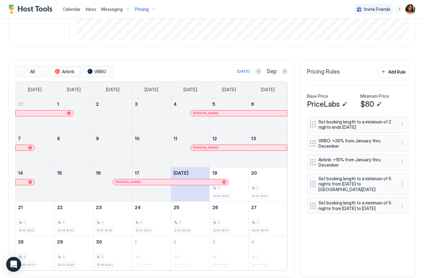
click at [396, 69] on div "Add Rule" at bounding box center [397, 72] width 17 height 7
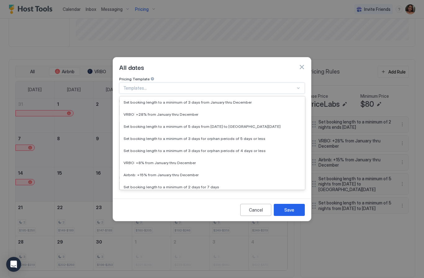
scroll to position [144, 0]
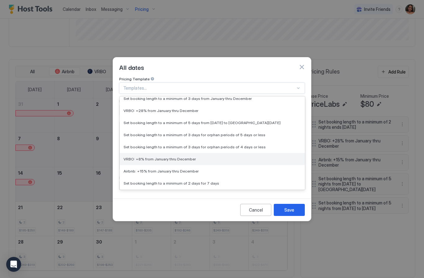
click at [208, 157] on div "VRBO: +8% from January thru December" at bounding box center [213, 159] width 178 height 5
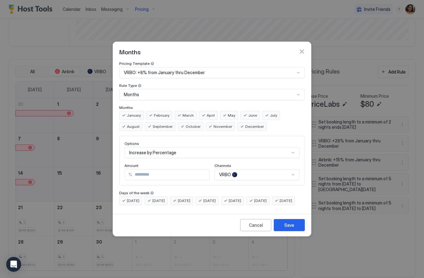
type input "*"
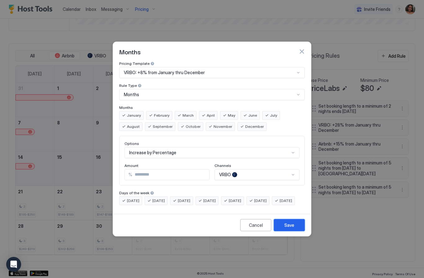
click at [294, 229] on div "Save" at bounding box center [290, 225] width 10 height 7
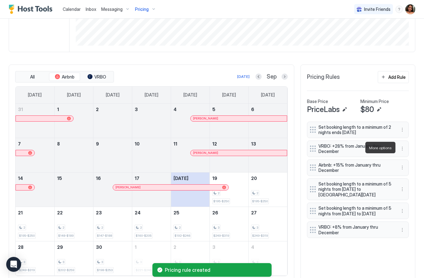
click at [387, 146] on span "VRBO: +28% from January thru December" at bounding box center [356, 149] width 74 height 11
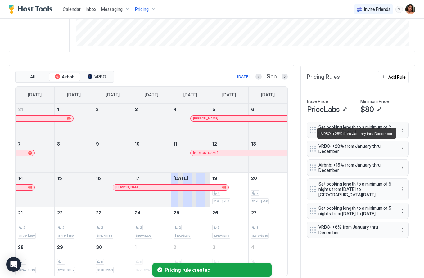
click at [403, 147] on button "More options" at bounding box center [402, 148] width 7 height 7
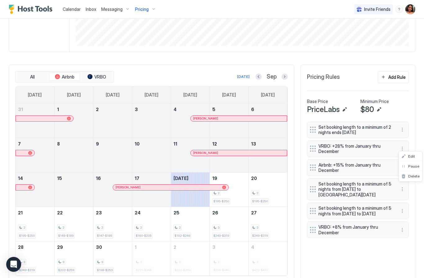
click at [411, 157] on span "Edit" at bounding box center [412, 156] width 7 height 5
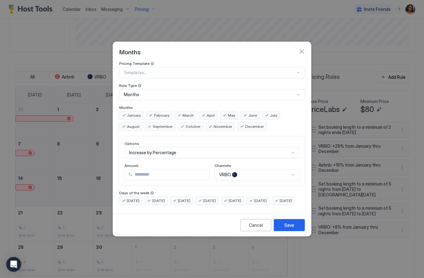
click at [130, 113] on span "January" at bounding box center [134, 116] width 14 height 6
click at [165, 113] on span "February" at bounding box center [162, 116] width 16 height 6
click at [186, 113] on span "March" at bounding box center [188, 116] width 11 height 6
click at [207, 113] on span "April" at bounding box center [211, 116] width 8 height 6
click at [228, 113] on span "May" at bounding box center [231, 116] width 7 height 6
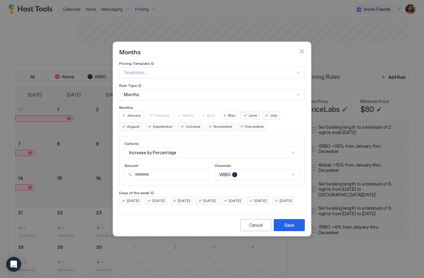
click at [249, 113] on span "June" at bounding box center [253, 116] width 9 height 6
click at [270, 113] on span "July" at bounding box center [273, 116] width 7 height 6
click at [140, 124] on span "August" at bounding box center [133, 127] width 13 height 6
click at [186, 124] on span "October" at bounding box center [193, 127] width 15 height 6
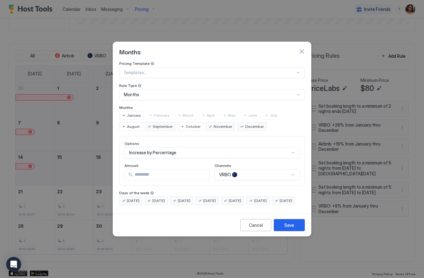
click at [214, 124] on span "November" at bounding box center [223, 127] width 19 height 6
click at [245, 124] on span "December" at bounding box center [254, 127] width 19 height 6
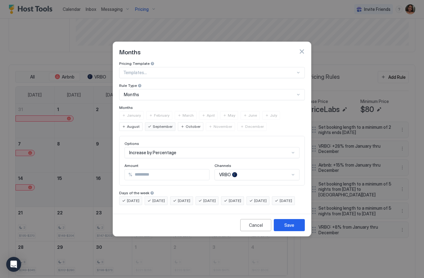
click at [293, 231] on button "Save" at bounding box center [289, 225] width 31 height 12
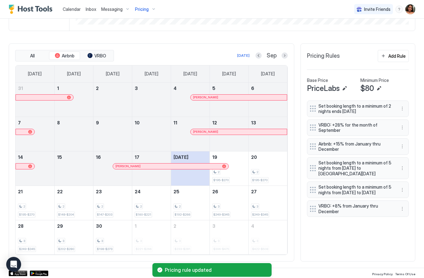
click at [401, 213] on button "More options" at bounding box center [402, 208] width 7 height 7
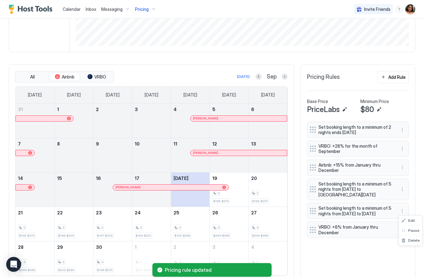
click at [413, 219] on span "Edit" at bounding box center [412, 220] width 7 height 5
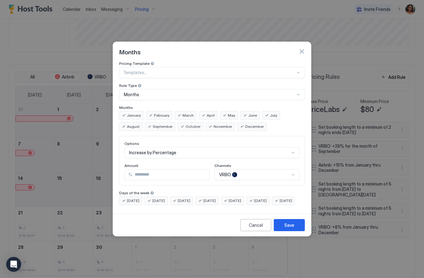
click at [153, 124] on span "September" at bounding box center [163, 127] width 20 height 6
click at [295, 230] on button "Save" at bounding box center [289, 225] width 31 height 12
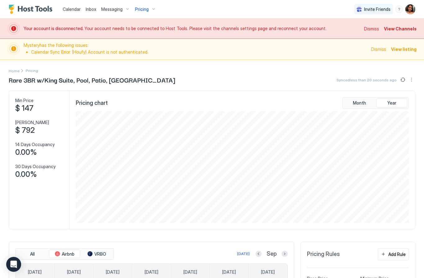
scroll to position [0, 0]
